Goal: Find specific page/section: Find specific page/section

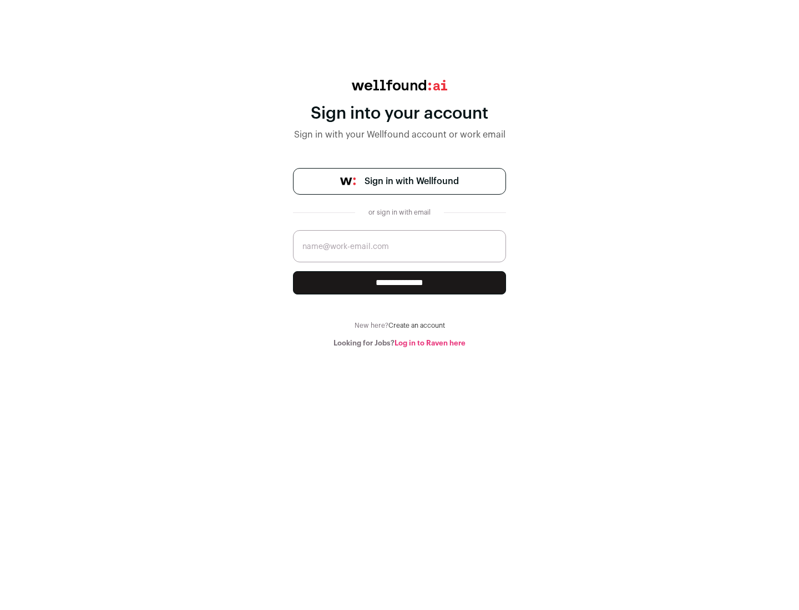
click at [411, 181] on span "Sign in with Wellfound" at bounding box center [411, 181] width 94 height 13
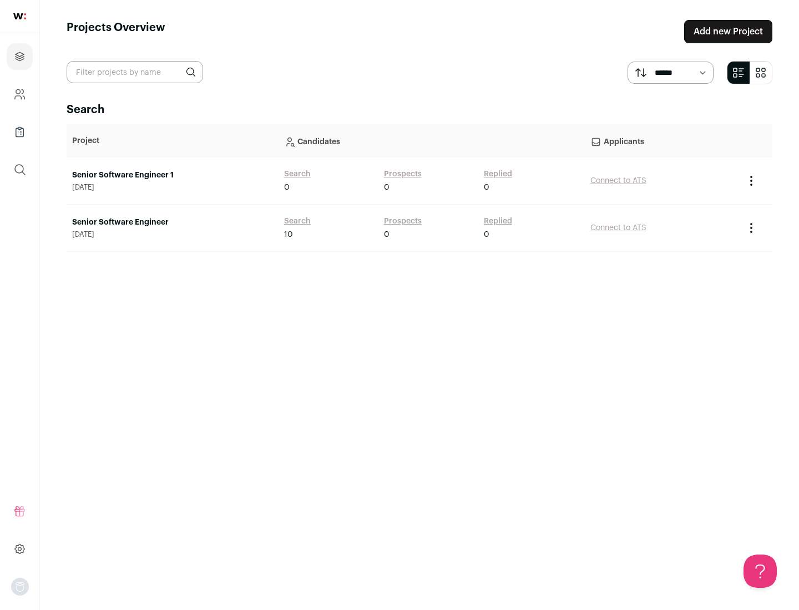
click at [172, 222] on link "Senior Software Engineer" at bounding box center [172, 222] width 201 height 11
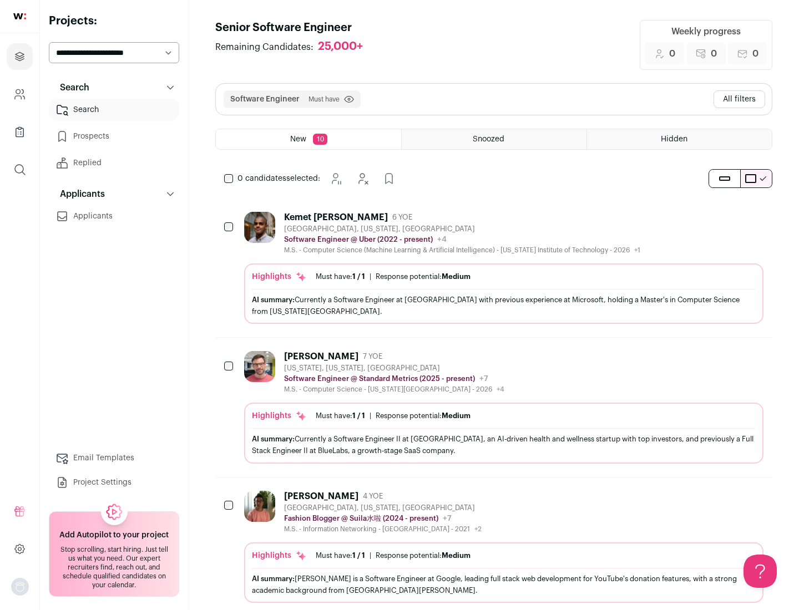
click at [494, 268] on div "Highlights Must have: 1 / 1 How many must haves have been fulfilled? | Response…" at bounding box center [503, 294] width 519 height 60
